Goal: Task Accomplishment & Management: Manage account settings

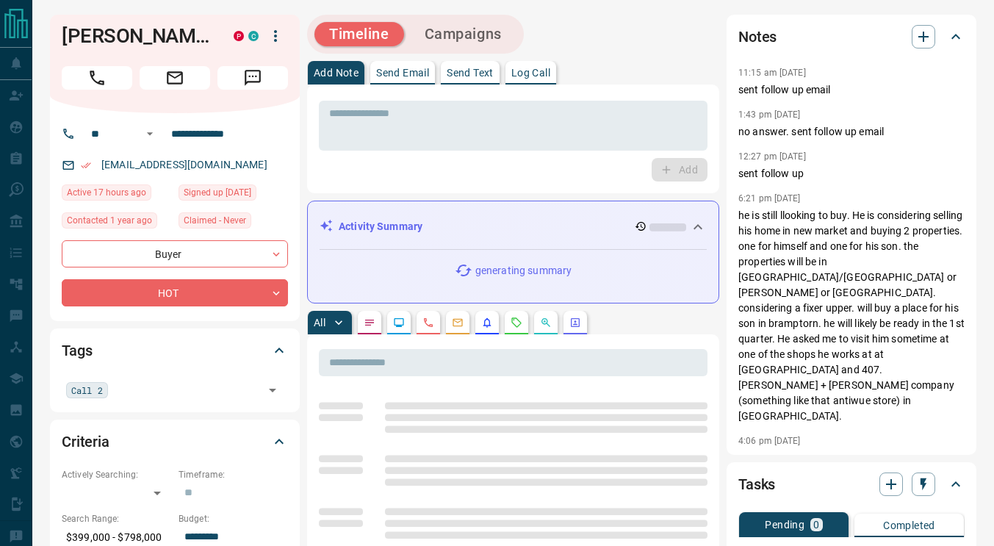
click at [400, 119] on textarea at bounding box center [513, 125] width 368 height 37
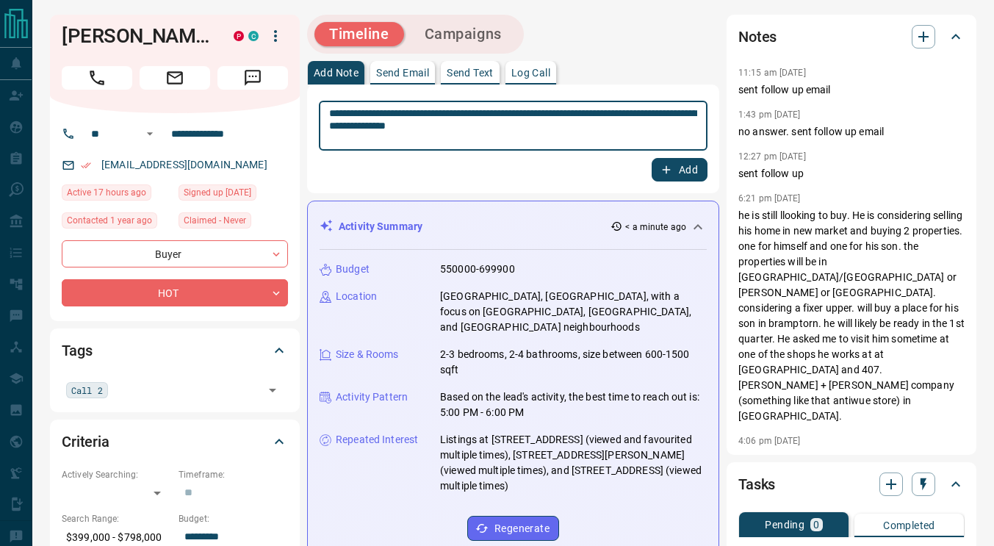
type textarea "**********"
click at [681, 172] on button "Add" at bounding box center [680, 170] width 56 height 24
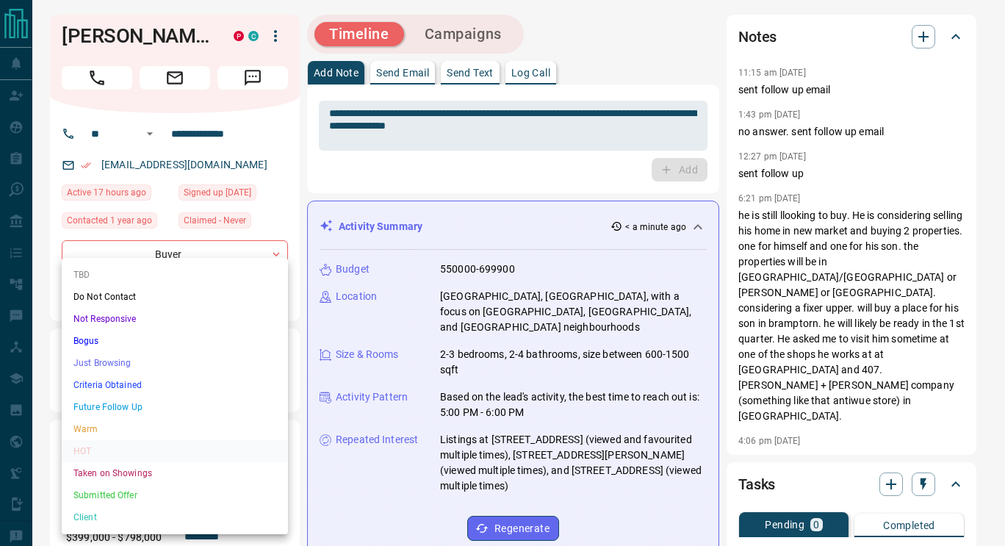
click at [128, 362] on li "Just Browsing" at bounding box center [175, 363] width 226 height 22
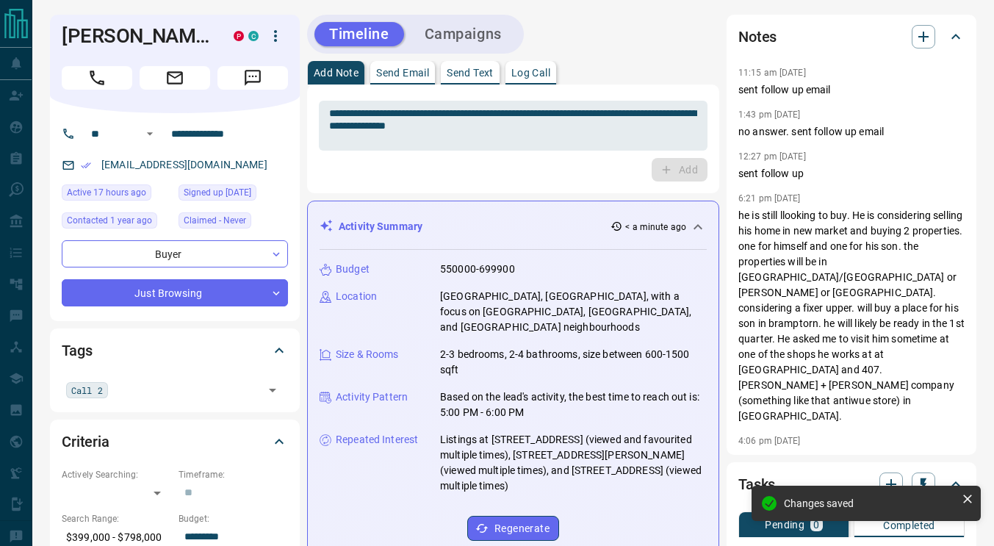
type input "*"
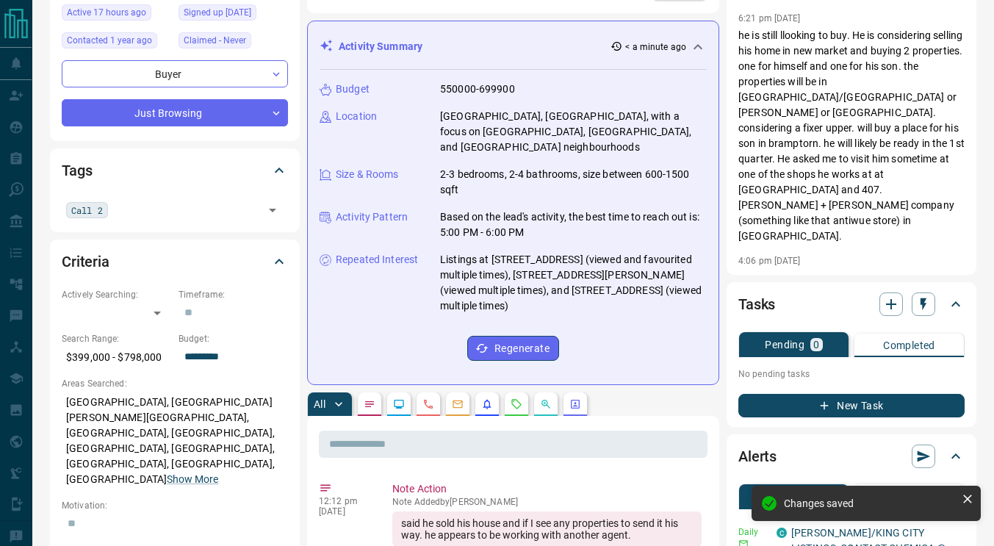
click at [208, 218] on div "Call 2 ​" at bounding box center [175, 209] width 226 height 25
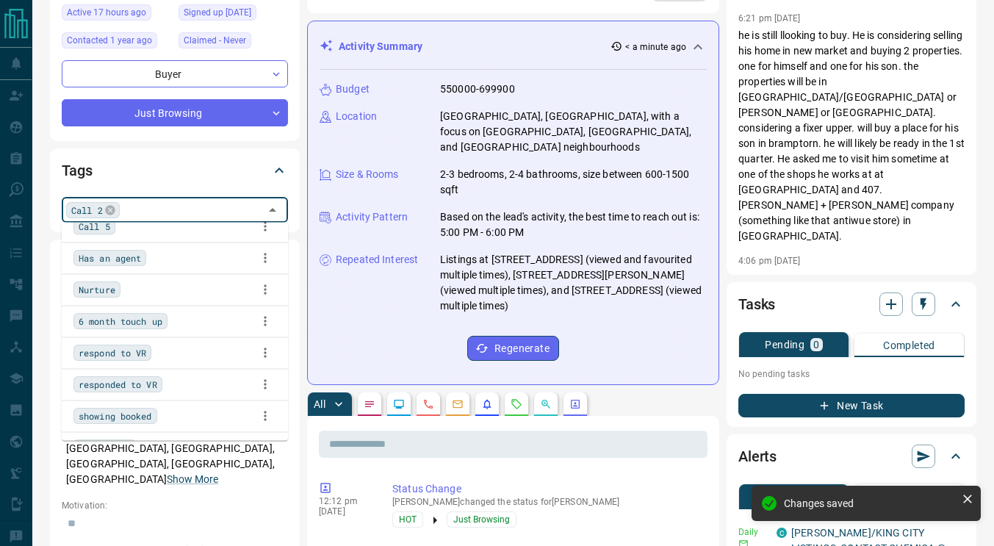
scroll to position [270, 0]
click at [116, 262] on span "Has an agent" at bounding box center [110, 258] width 62 height 15
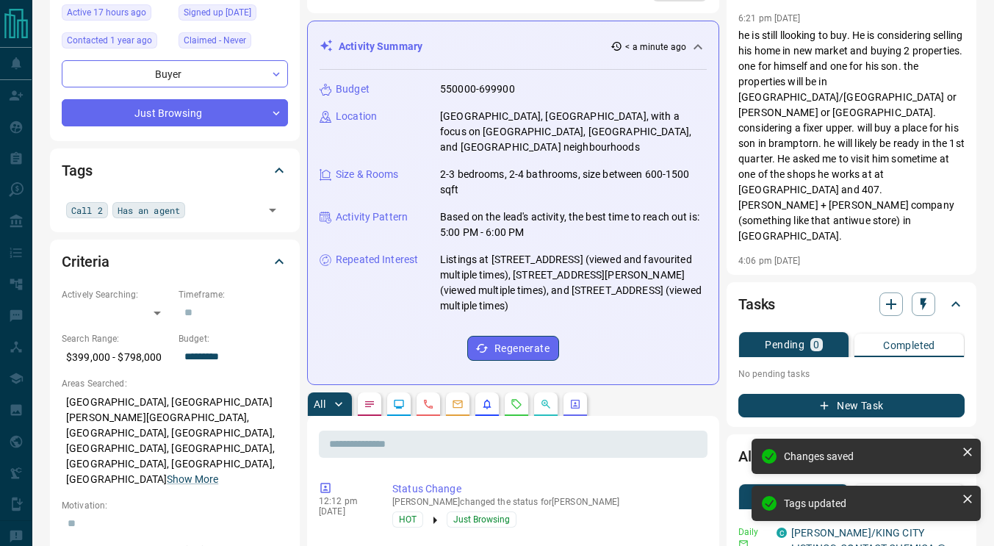
click at [292, 212] on div "Tags Call 2 Has an agent ​" at bounding box center [175, 189] width 250 height 83
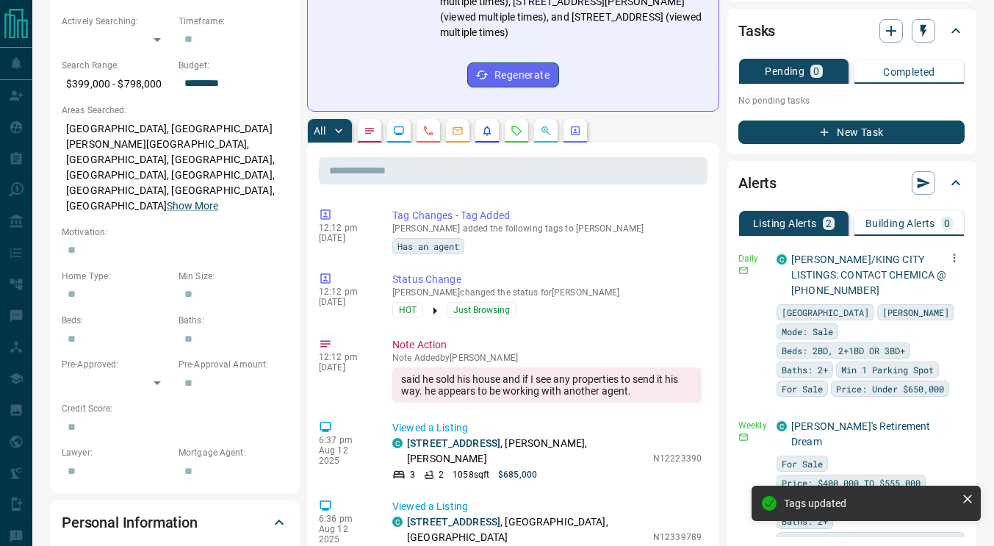
scroll to position [454, 0]
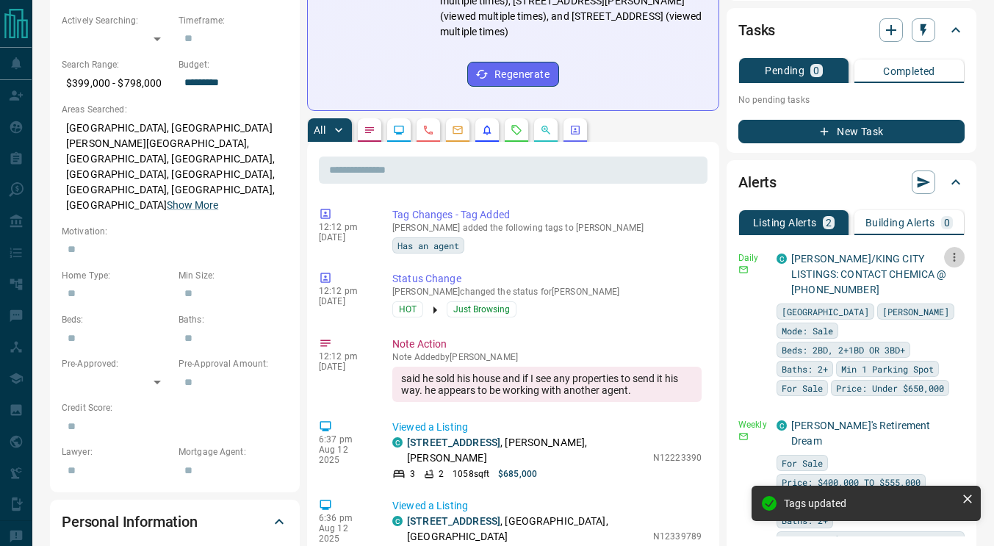
click at [948, 257] on icon "button" at bounding box center [954, 257] width 13 height 13
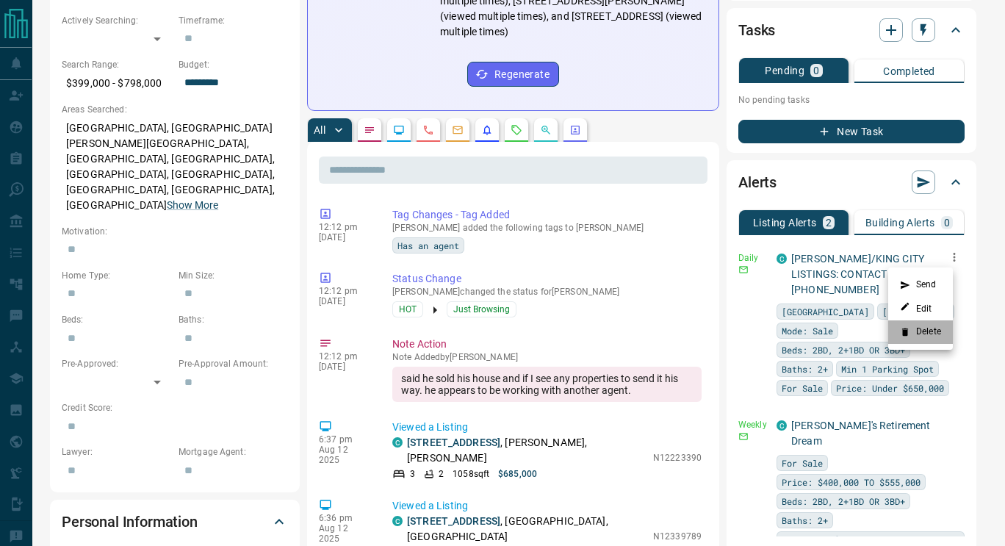
click at [927, 331] on li "Delete" at bounding box center [920, 332] width 65 height 24
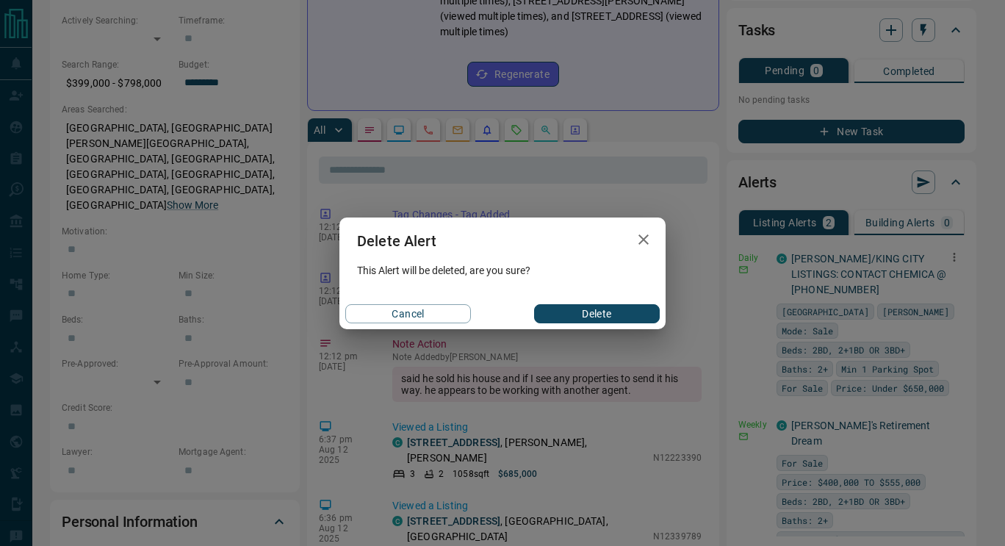
click at [600, 314] on button "Delete" at bounding box center [597, 313] width 126 height 19
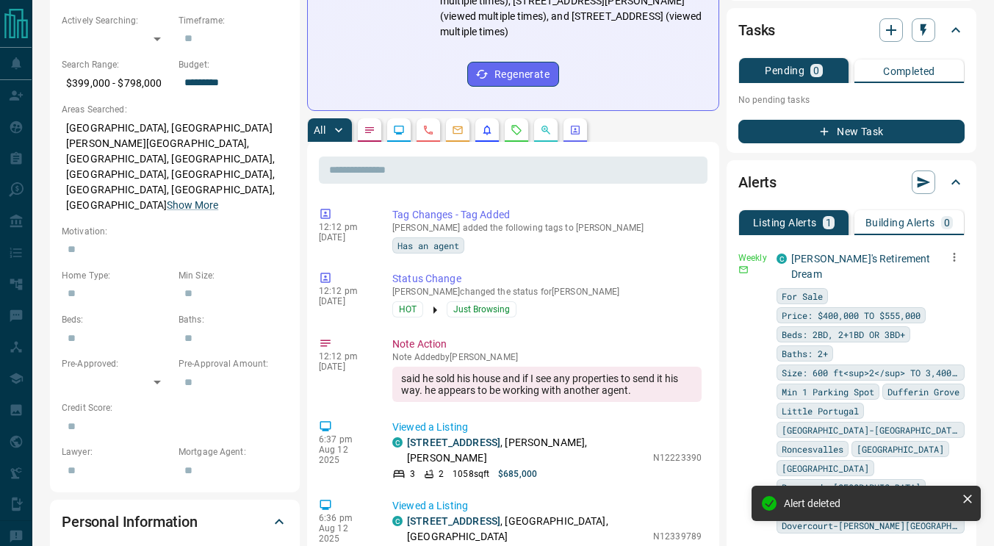
click at [948, 254] on icon "button" at bounding box center [954, 257] width 13 height 13
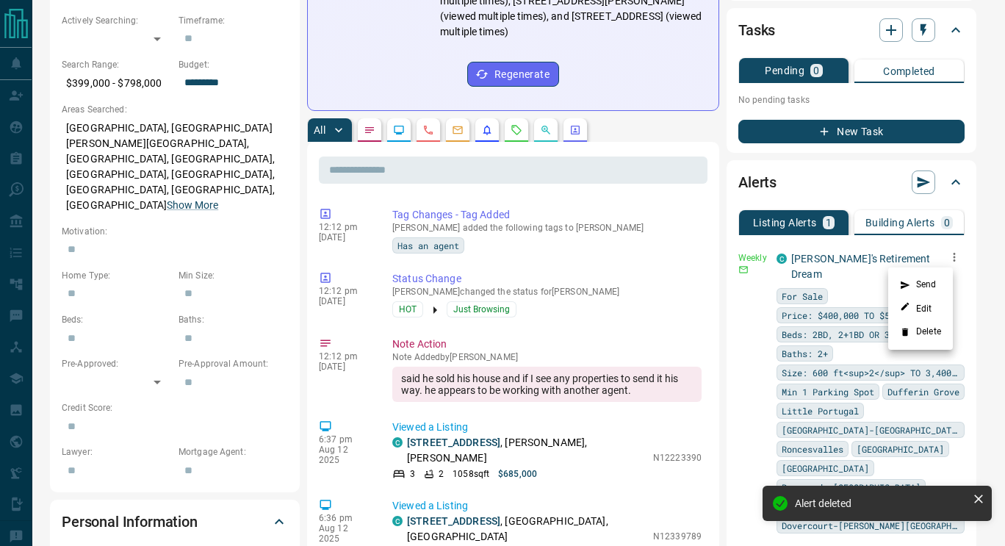
click at [932, 341] on li "Delete" at bounding box center [920, 332] width 65 height 24
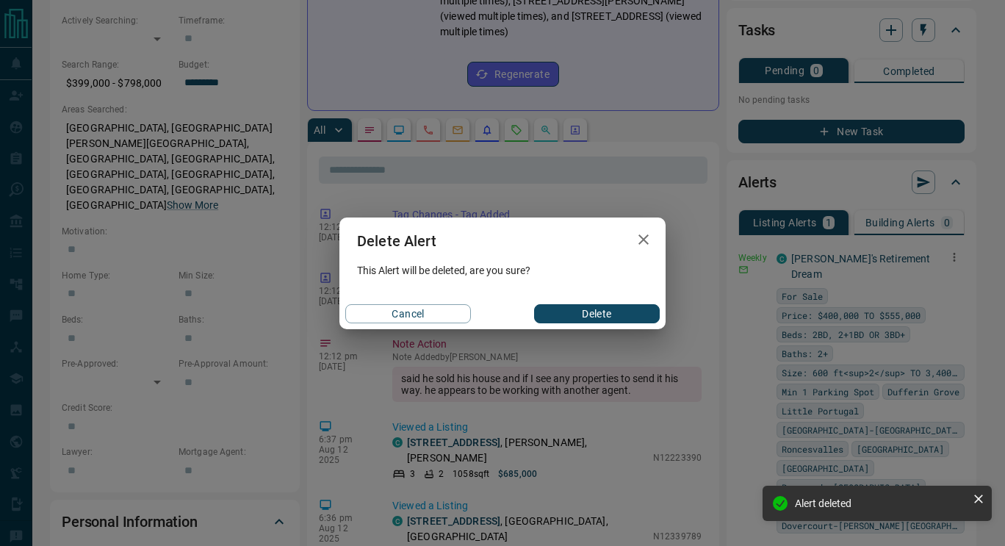
click at [571, 321] on button "Delete" at bounding box center [597, 313] width 126 height 19
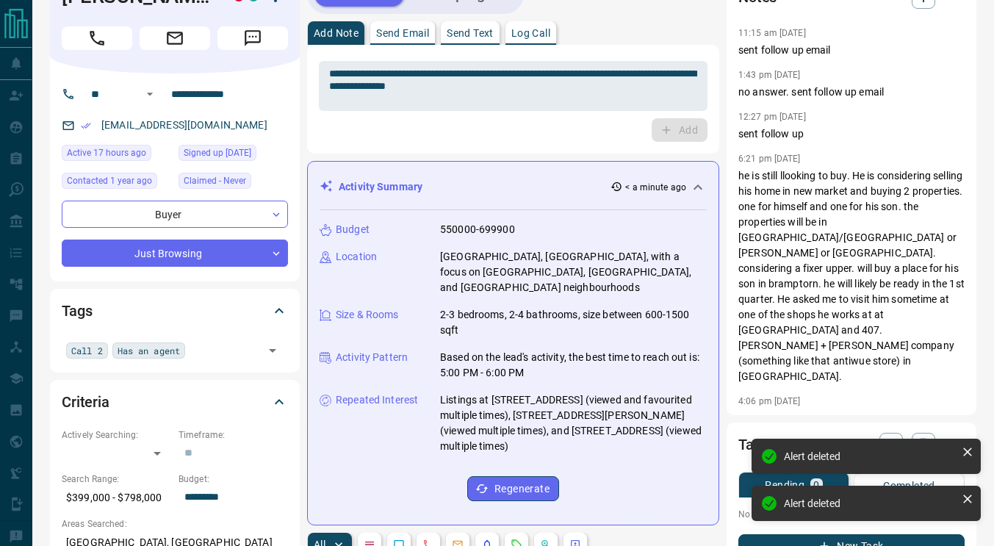
scroll to position [0, 0]
